Goal: Task Accomplishment & Management: Use online tool/utility

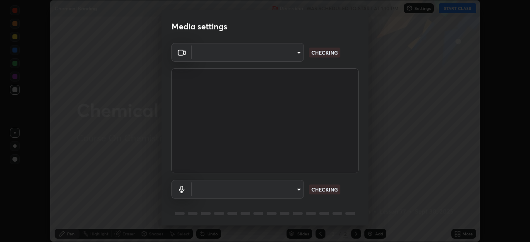
scroll to position [29, 0]
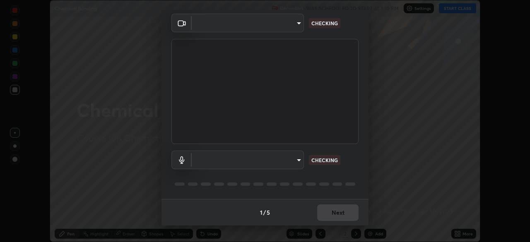
type input "d8992f85583b40a53285941c60badd2bb32bf670ecfb090268b2fea427d69f75"
click at [247, 164] on body "Erase all Chemical Bonding Recording WAS SCHEDULED TO START AT 1:10 PM Settings…" at bounding box center [265, 121] width 530 height 242
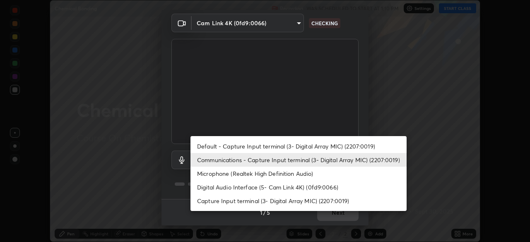
click at [229, 176] on li "Microphone (Realtek High Definition Audio)" at bounding box center [298, 174] width 216 height 14
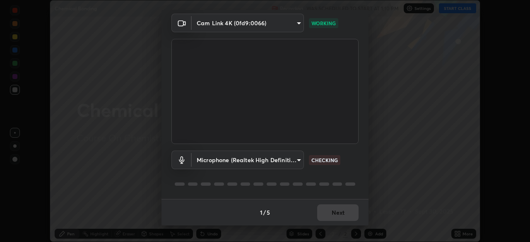
click at [222, 162] on body "Erase all Chemical Bonding Recording WAS SCHEDULED TO START AT 1:10 PM Settings…" at bounding box center [265, 121] width 530 height 242
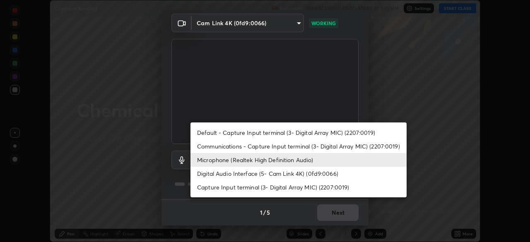
click at [232, 130] on li "Default - Capture Input terminal (3- Digital Array MIC) (2207:0019)" at bounding box center [298, 133] width 216 height 14
type input "default"
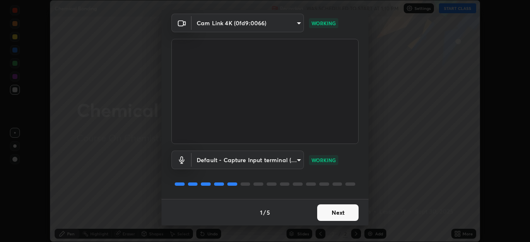
click at [333, 212] on button "Next" at bounding box center [337, 213] width 41 height 17
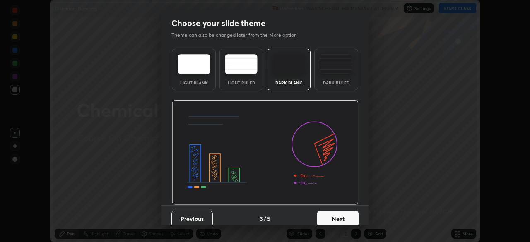
click at [343, 212] on button "Next" at bounding box center [337, 219] width 41 height 17
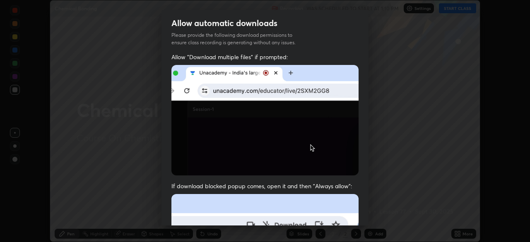
click at [364, 212] on div "Allow "Download multiple files" if prompted: If download blocked popup comes, o…" at bounding box center [264, 227] width 207 height 349
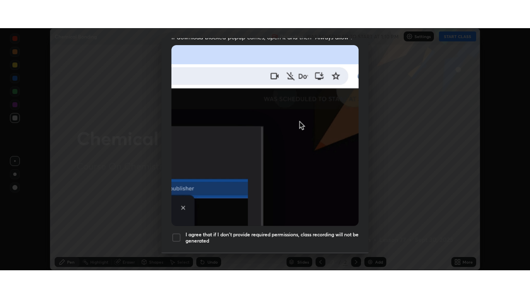
scroll to position [198, 0]
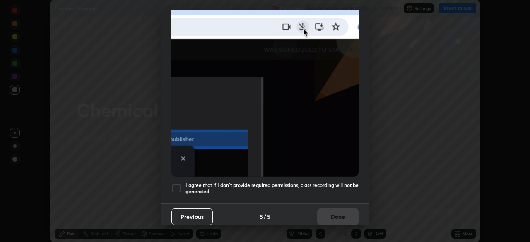
click at [176, 188] on div at bounding box center [176, 188] width 10 height 10
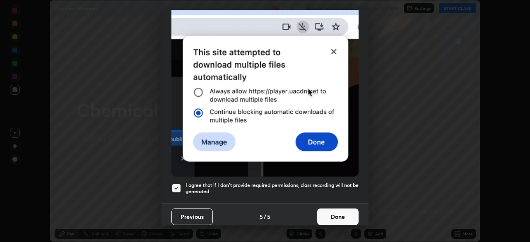
click at [346, 209] on button "Done" at bounding box center [337, 217] width 41 height 17
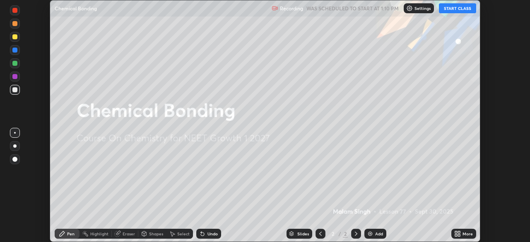
click at [458, 236] on icon at bounding box center [459, 235] width 2 height 2
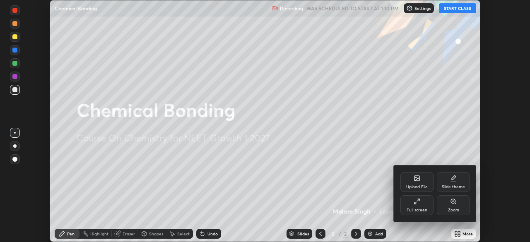
click at [412, 210] on div "Full screen" at bounding box center [417, 210] width 21 height 4
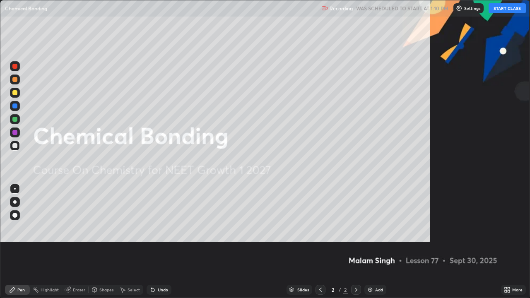
scroll to position [298, 530]
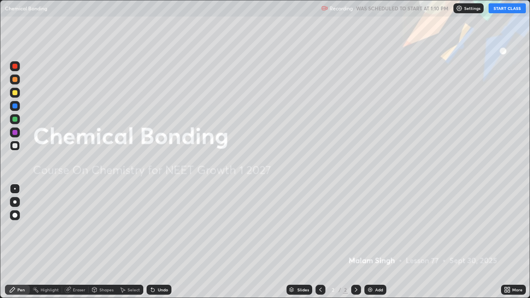
click at [503, 10] on button "START CLASS" at bounding box center [507, 8] width 37 height 10
click at [14, 202] on div at bounding box center [14, 201] width 3 height 3
click at [18, 82] on div at bounding box center [15, 80] width 10 height 10
click at [372, 242] on img at bounding box center [370, 289] width 7 height 7
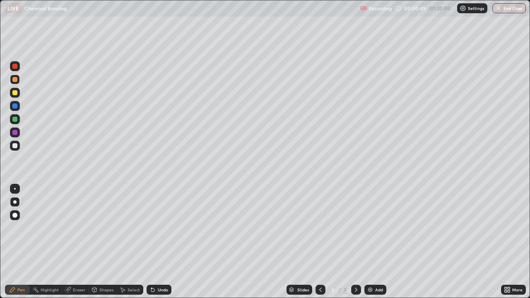
click at [11, 149] on div at bounding box center [15, 146] width 10 height 10
click at [17, 80] on div at bounding box center [14, 79] width 5 height 5
click at [14, 146] on div at bounding box center [14, 145] width 5 height 5
click at [18, 94] on div at bounding box center [15, 93] width 10 height 10
click at [365, 242] on div "Add" at bounding box center [375, 290] width 22 height 10
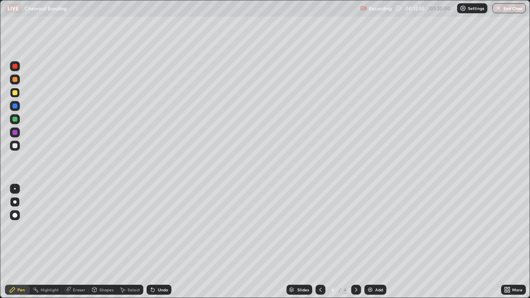
click at [15, 146] on div at bounding box center [14, 145] width 5 height 5
click at [156, 242] on div "Undo" at bounding box center [159, 290] width 25 height 10
click at [18, 92] on div at bounding box center [15, 93] width 10 height 10
click at [14, 121] on div at bounding box center [14, 119] width 5 height 5
click at [12, 147] on div at bounding box center [15, 146] width 10 height 10
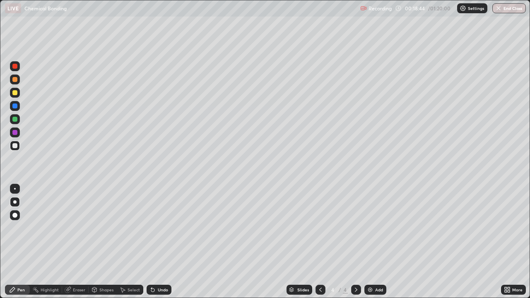
click at [17, 96] on div at bounding box center [15, 93] width 10 height 10
click at [15, 146] on div at bounding box center [14, 145] width 5 height 5
click at [368, 242] on img at bounding box center [370, 289] width 7 height 7
click at [15, 79] on div at bounding box center [14, 79] width 5 height 5
click at [12, 146] on div at bounding box center [15, 146] width 10 height 10
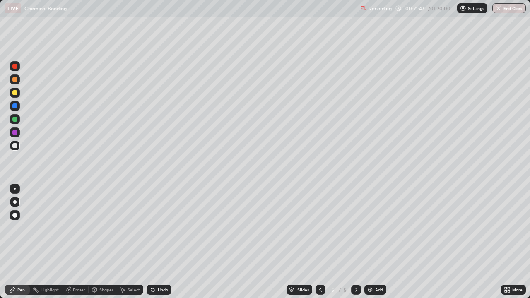
click at [16, 94] on div at bounding box center [14, 92] width 5 height 5
click at [372, 242] on img at bounding box center [370, 289] width 7 height 7
click at [13, 147] on div at bounding box center [14, 145] width 5 height 5
click at [155, 242] on div "Undo" at bounding box center [159, 290] width 25 height 10
click at [156, 242] on div "Undo" at bounding box center [159, 290] width 25 height 10
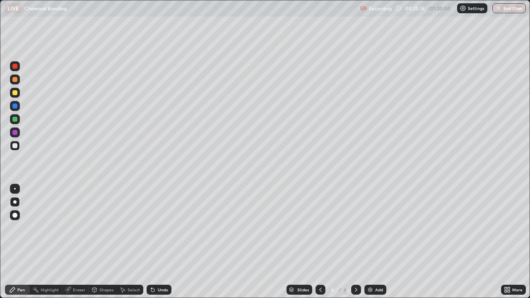
click at [158, 242] on div "Undo" at bounding box center [159, 290] width 25 height 10
click at [157, 242] on div "Undo" at bounding box center [159, 290] width 25 height 10
click at [13, 103] on div at bounding box center [15, 106] width 10 height 10
click at [14, 149] on div at bounding box center [15, 146] width 10 height 10
click at [320, 242] on icon at bounding box center [320, 289] width 7 height 7
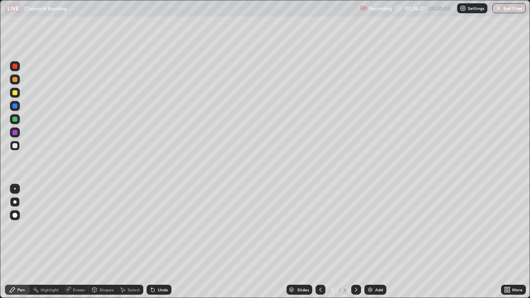
click at [319, 242] on icon at bounding box center [320, 289] width 7 height 7
click at [356, 242] on icon at bounding box center [356, 289] width 7 height 7
click at [355, 242] on icon at bounding box center [356, 290] width 2 height 4
click at [16, 93] on div at bounding box center [14, 92] width 5 height 5
click at [16, 118] on div at bounding box center [14, 119] width 5 height 5
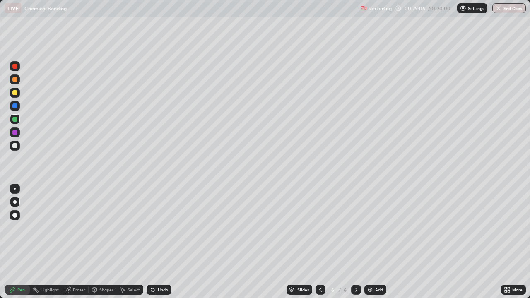
click at [97, 242] on icon at bounding box center [94, 289] width 7 height 7
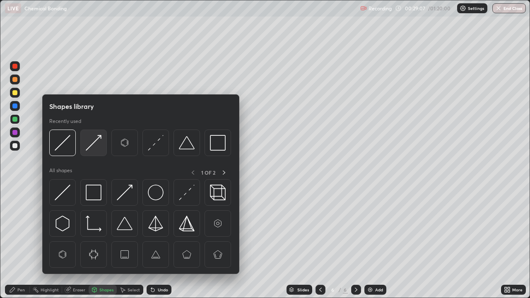
click at [97, 140] on img at bounding box center [94, 143] width 16 height 16
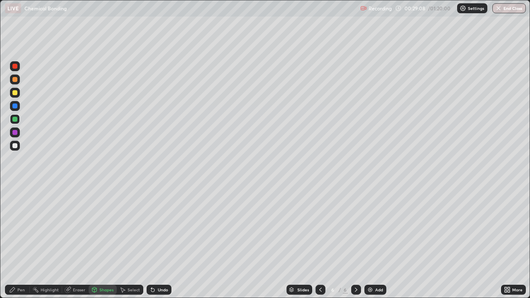
click at [22, 242] on div "Pen" at bounding box center [20, 290] width 7 height 4
click at [15, 147] on div at bounding box center [14, 145] width 5 height 5
click at [103, 242] on div "Shapes" at bounding box center [106, 290] width 14 height 4
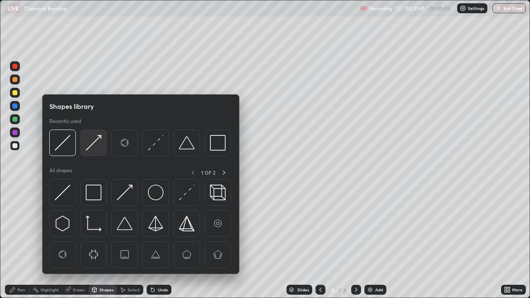
click at [96, 140] on img at bounding box center [94, 143] width 16 height 16
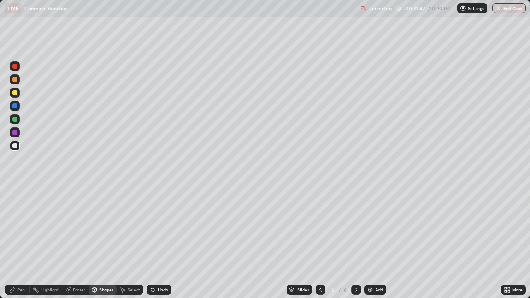
click at [14, 119] on div at bounding box center [14, 119] width 5 height 5
click at [13, 70] on div at bounding box center [15, 66] width 10 height 10
click at [158, 242] on div "Undo" at bounding box center [163, 290] width 10 height 4
click at [155, 242] on div "Undo" at bounding box center [159, 290] width 25 height 10
click at [22, 242] on div "Pen" at bounding box center [17, 290] width 25 height 10
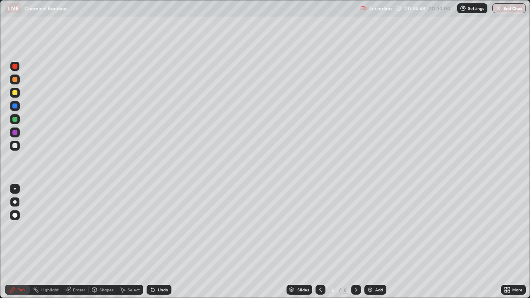
click at [12, 121] on div at bounding box center [15, 119] width 10 height 10
click at [159, 242] on div "Undo" at bounding box center [163, 290] width 10 height 4
click at [158, 242] on div "Undo" at bounding box center [163, 290] width 10 height 4
click at [151, 242] on icon at bounding box center [151, 288] width 1 height 1
click at [158, 242] on div "Undo" at bounding box center [163, 290] width 10 height 4
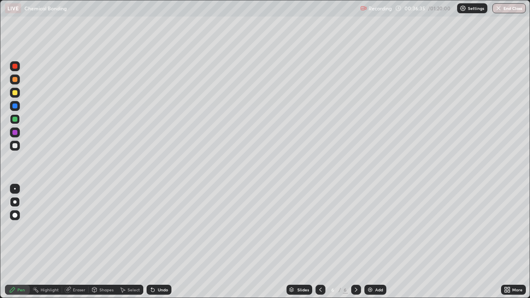
click at [82, 242] on div "Eraser" at bounding box center [79, 290] width 12 height 4
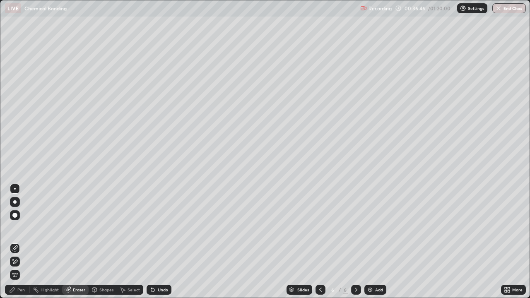
click at [18, 242] on div "Pen" at bounding box center [20, 290] width 7 height 4
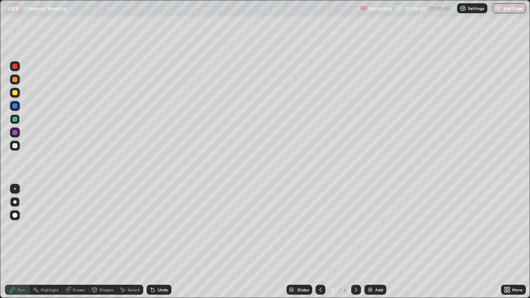
click at [73, 242] on div "Eraser" at bounding box center [79, 290] width 12 height 4
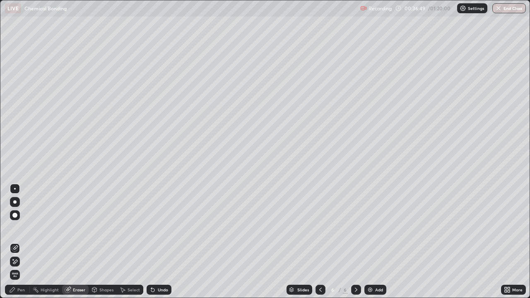
click at [15, 242] on icon at bounding box center [12, 289] width 7 height 7
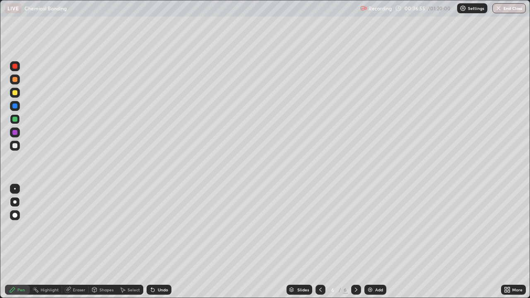
click at [15, 107] on div at bounding box center [14, 106] width 5 height 5
click at [12, 120] on div at bounding box center [15, 119] width 10 height 10
click at [15, 146] on div at bounding box center [14, 145] width 5 height 5
click at [13, 147] on div at bounding box center [14, 145] width 5 height 5
click at [12, 94] on div at bounding box center [14, 92] width 5 height 5
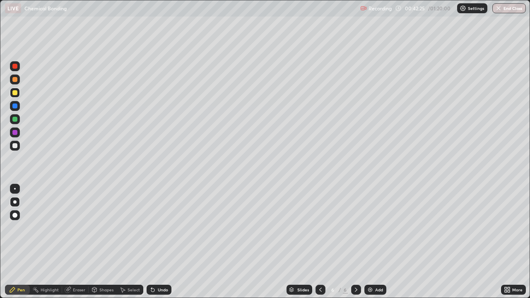
click at [372, 242] on img at bounding box center [370, 289] width 7 height 7
click at [16, 121] on div at bounding box center [14, 119] width 5 height 5
click at [371, 242] on img at bounding box center [370, 289] width 7 height 7
click at [13, 79] on div at bounding box center [14, 79] width 5 height 5
click at [14, 147] on div at bounding box center [14, 145] width 5 height 5
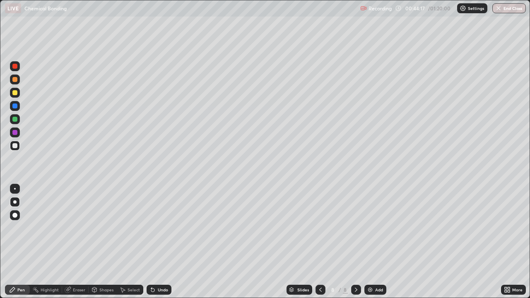
click at [14, 93] on div at bounding box center [14, 92] width 5 height 5
click at [14, 143] on div at bounding box center [15, 146] width 10 height 10
click at [15, 97] on div at bounding box center [15, 93] width 10 height 10
click at [12, 148] on div at bounding box center [15, 146] width 10 height 10
click at [15, 122] on div at bounding box center [15, 119] width 10 height 10
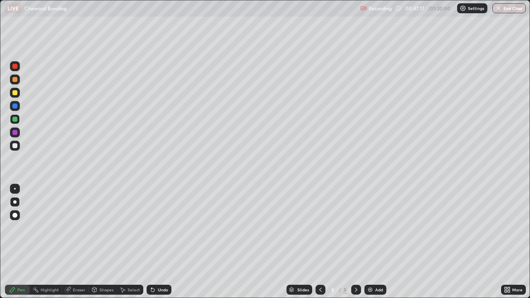
click at [13, 83] on div at bounding box center [15, 80] width 10 height 10
click at [373, 242] on div "Add" at bounding box center [375, 290] width 22 height 10
click at [15, 145] on div at bounding box center [14, 145] width 5 height 5
click at [16, 96] on div at bounding box center [15, 93] width 10 height 10
click at [10, 144] on div at bounding box center [15, 146] width 10 height 10
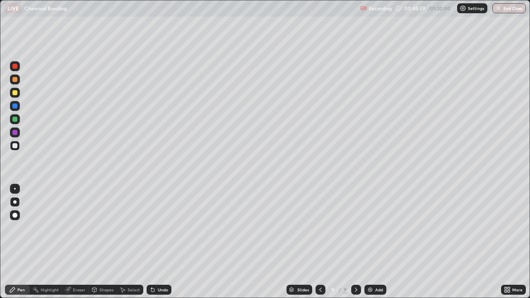
click at [17, 120] on div at bounding box center [14, 119] width 5 height 5
click at [158, 242] on div "Undo" at bounding box center [163, 290] width 10 height 4
click at [159, 242] on div "Undo" at bounding box center [163, 290] width 10 height 4
click at [159, 242] on div "Undo" at bounding box center [159, 290] width 25 height 10
click at [158, 242] on div "Undo" at bounding box center [159, 290] width 25 height 10
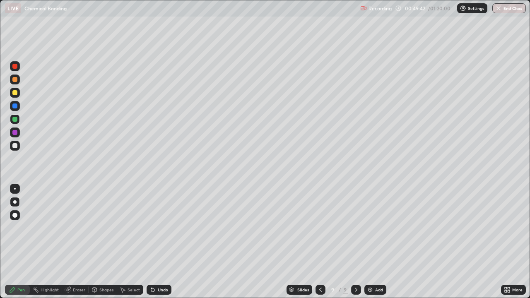
click at [14, 121] on div at bounding box center [14, 119] width 5 height 5
click at [70, 242] on icon at bounding box center [68, 289] width 7 height 7
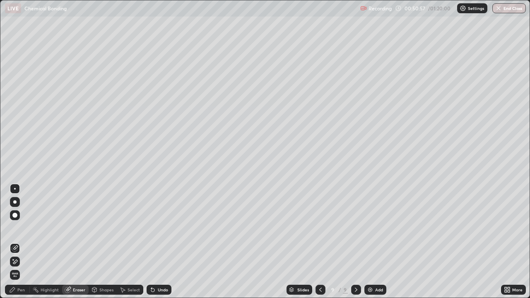
click at [18, 242] on div "Pen" at bounding box center [20, 290] width 7 height 4
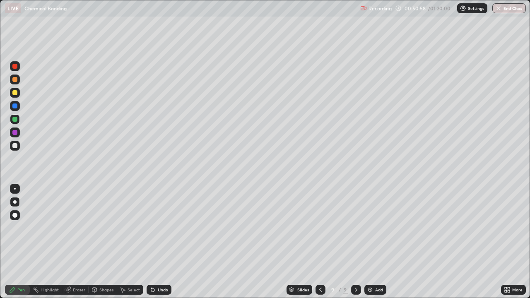
click at [14, 133] on div at bounding box center [14, 132] width 5 height 5
click at [14, 80] on div at bounding box center [14, 79] width 5 height 5
click at [12, 149] on div at bounding box center [15, 146] width 10 height 10
click at [15, 96] on div at bounding box center [15, 93] width 10 height 10
click at [79, 242] on div "Eraser" at bounding box center [79, 290] width 12 height 4
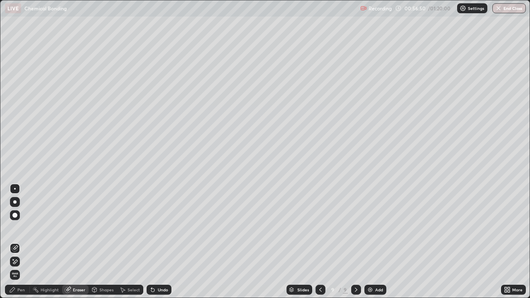
click at [20, 242] on div "Pen" at bounding box center [20, 290] width 7 height 4
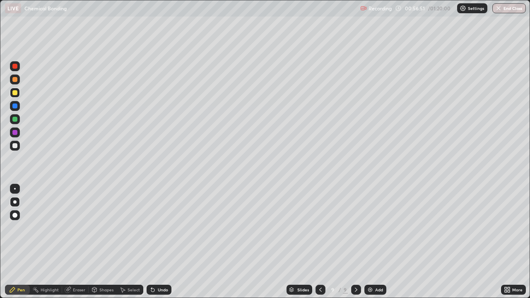
click at [11, 145] on div at bounding box center [15, 146] width 10 height 10
click at [369, 242] on img at bounding box center [370, 289] width 7 height 7
click at [11, 77] on div at bounding box center [15, 80] width 10 height 10
click at [14, 94] on div at bounding box center [14, 92] width 5 height 5
click at [15, 145] on div at bounding box center [14, 145] width 5 height 5
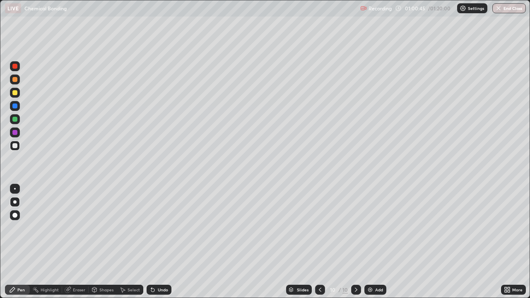
click at [12, 96] on div at bounding box center [15, 93] width 10 height 10
click at [16, 146] on div at bounding box center [14, 145] width 5 height 5
click at [319, 242] on icon at bounding box center [320, 290] width 2 height 4
click at [320, 242] on icon at bounding box center [320, 290] width 2 height 4
click at [319, 242] on icon at bounding box center [320, 289] width 7 height 7
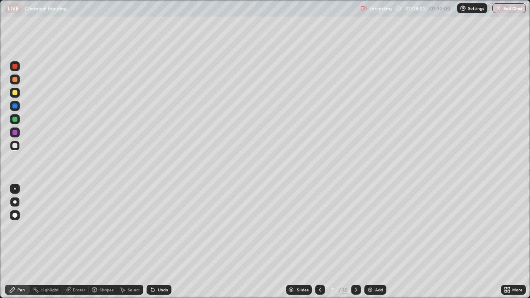
click at [318, 242] on icon at bounding box center [320, 289] width 7 height 7
click at [320, 242] on div at bounding box center [320, 290] width 10 height 17
click at [355, 242] on icon at bounding box center [356, 289] width 7 height 7
click at [356, 242] on icon at bounding box center [356, 289] width 7 height 7
click at [355, 242] on icon at bounding box center [356, 289] width 7 height 7
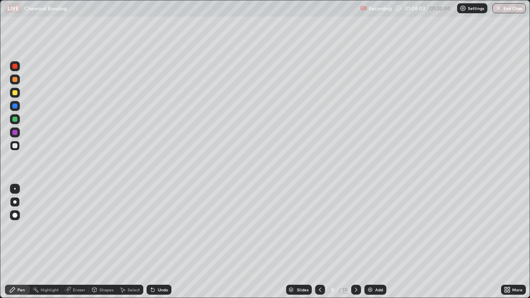
click at [355, 242] on icon at bounding box center [356, 289] width 7 height 7
click at [319, 242] on icon at bounding box center [320, 289] width 7 height 7
click at [355, 242] on icon at bounding box center [356, 290] width 2 height 4
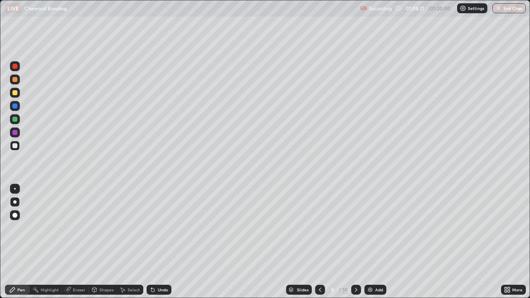
click at [355, 242] on icon at bounding box center [356, 289] width 7 height 7
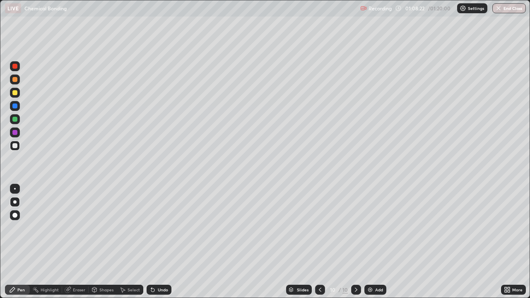
click at [355, 242] on icon at bounding box center [356, 289] width 7 height 7
click at [374, 242] on div "Add" at bounding box center [375, 290] width 22 height 10
click at [16, 79] on div at bounding box center [14, 79] width 5 height 5
click at [13, 120] on div at bounding box center [14, 119] width 5 height 5
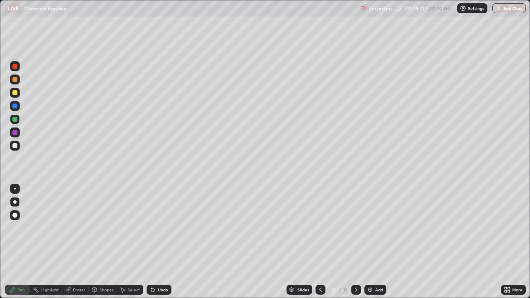
click at [13, 146] on div at bounding box center [14, 145] width 5 height 5
click at [12, 92] on div at bounding box center [14, 92] width 5 height 5
click at [15, 149] on div at bounding box center [15, 146] width 10 height 10
click at [506, 7] on button "End Class" at bounding box center [509, 8] width 34 height 10
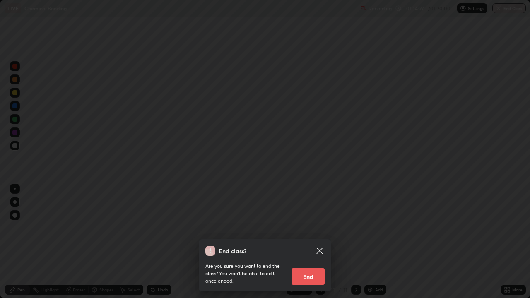
click at [309, 242] on button "End" at bounding box center [307, 276] width 33 height 17
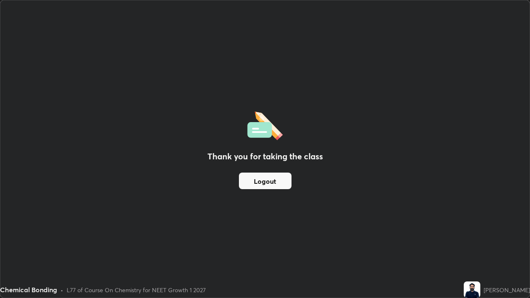
click at [263, 181] on button "Logout" at bounding box center [265, 181] width 53 height 17
